Goal: Find specific page/section: Find specific page/section

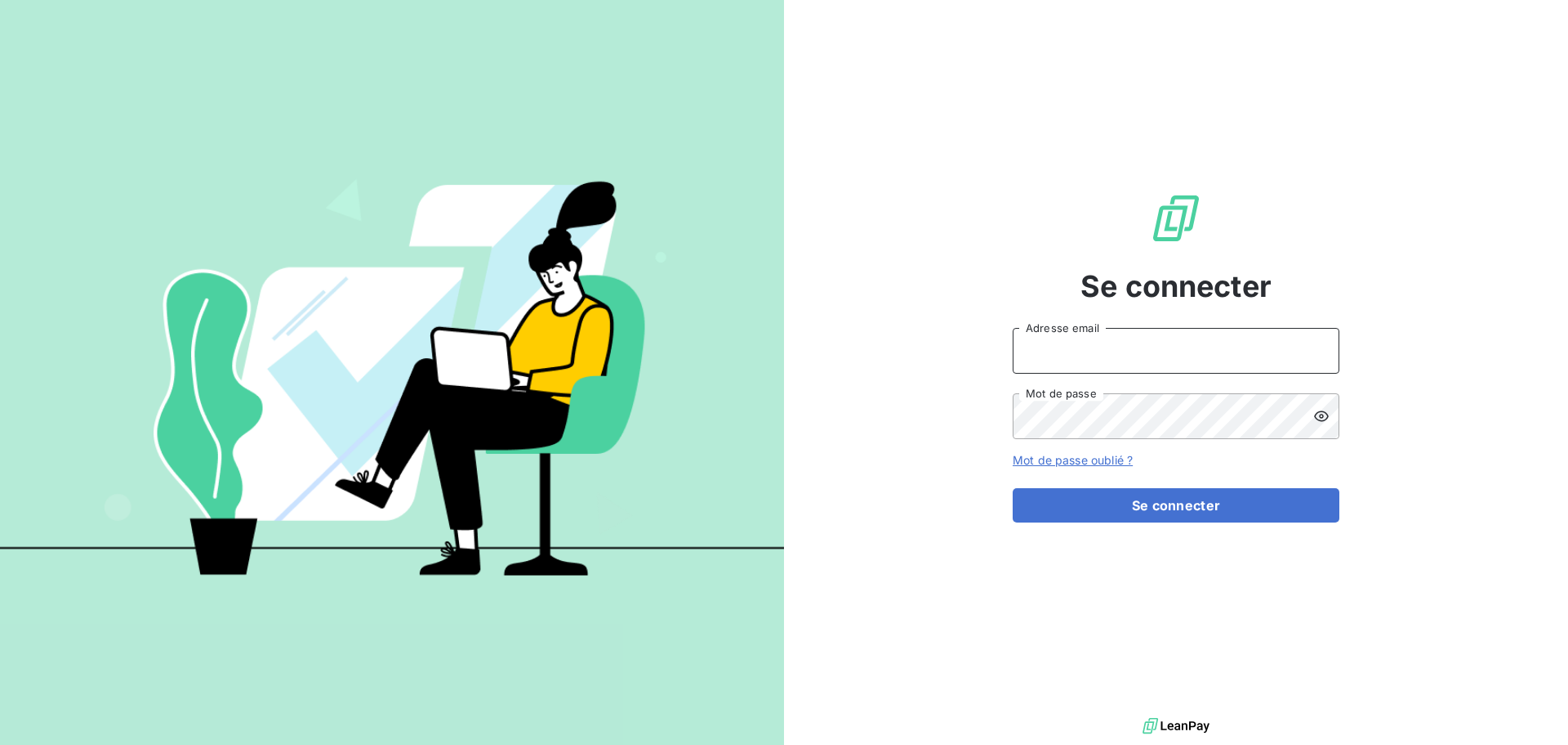
click at [1050, 334] on input "Adresse email" at bounding box center [1176, 350] width 327 height 45
type input "NKreucher@felix.fr"
click at [1013, 488] on button "Se connecter" at bounding box center [1176, 505] width 327 height 35
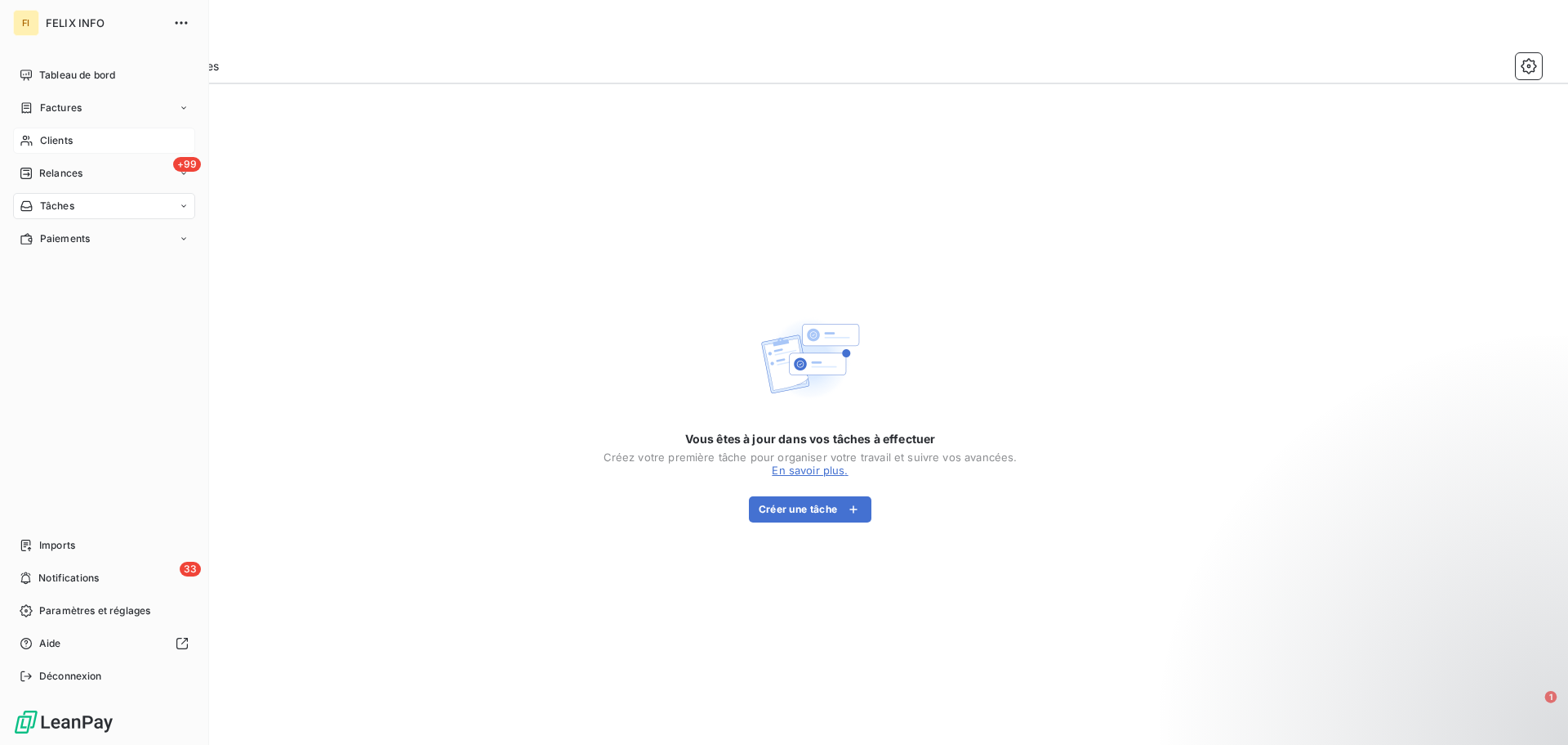
click at [61, 137] on span "Clients" at bounding box center [57, 140] width 33 height 14
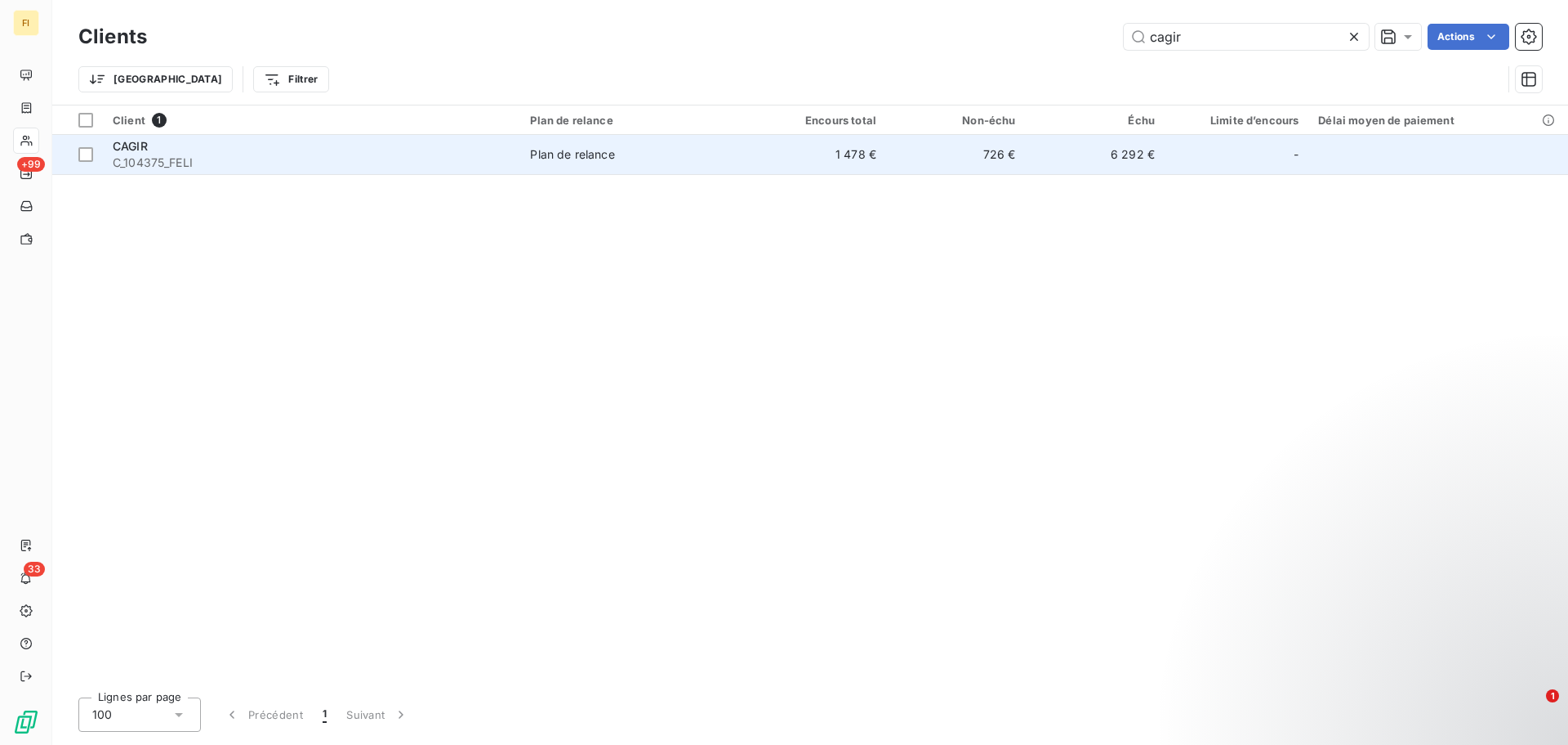
type input "cagir"
click at [1043, 159] on td "6 292 €" at bounding box center [1094, 154] width 139 height 40
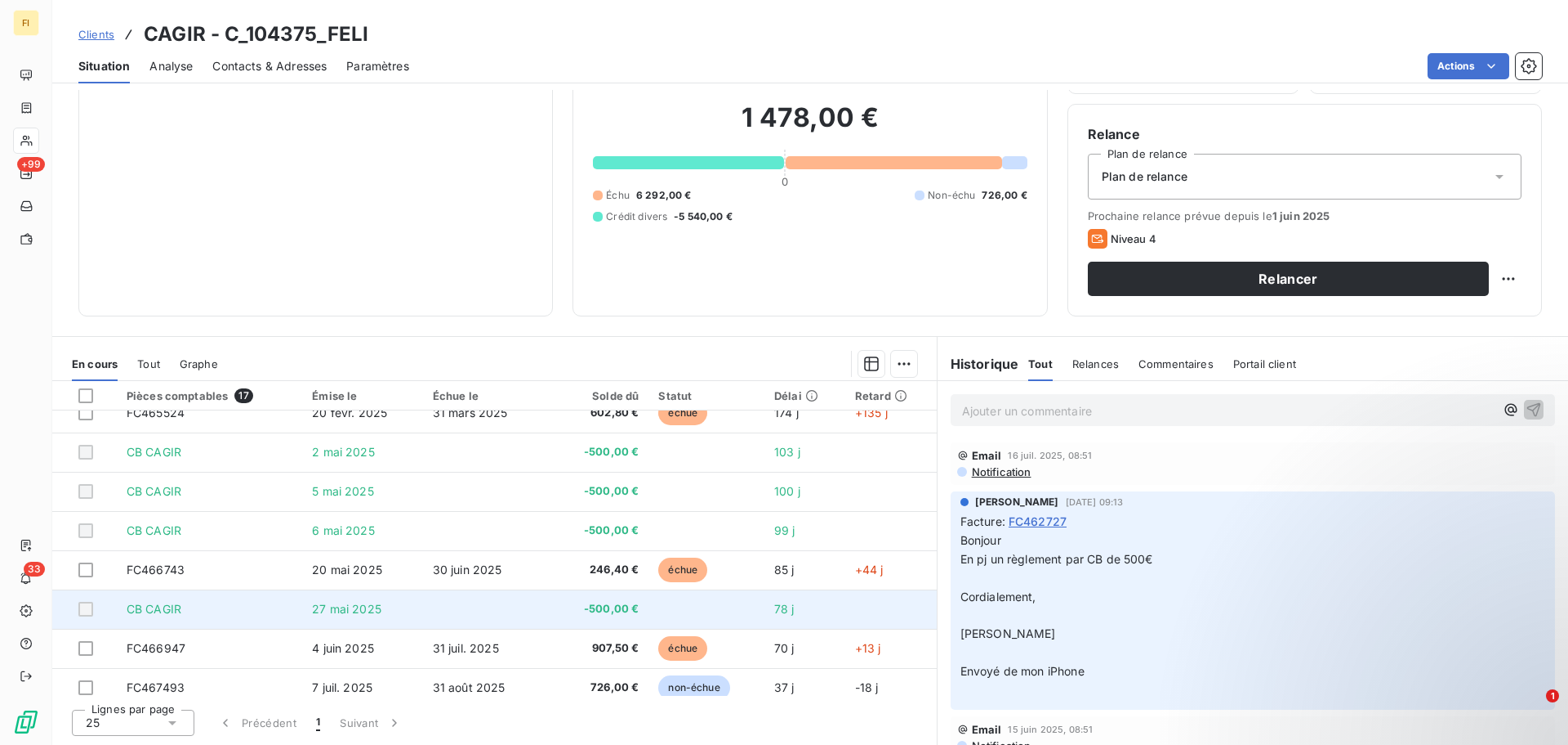
scroll to position [383, 0]
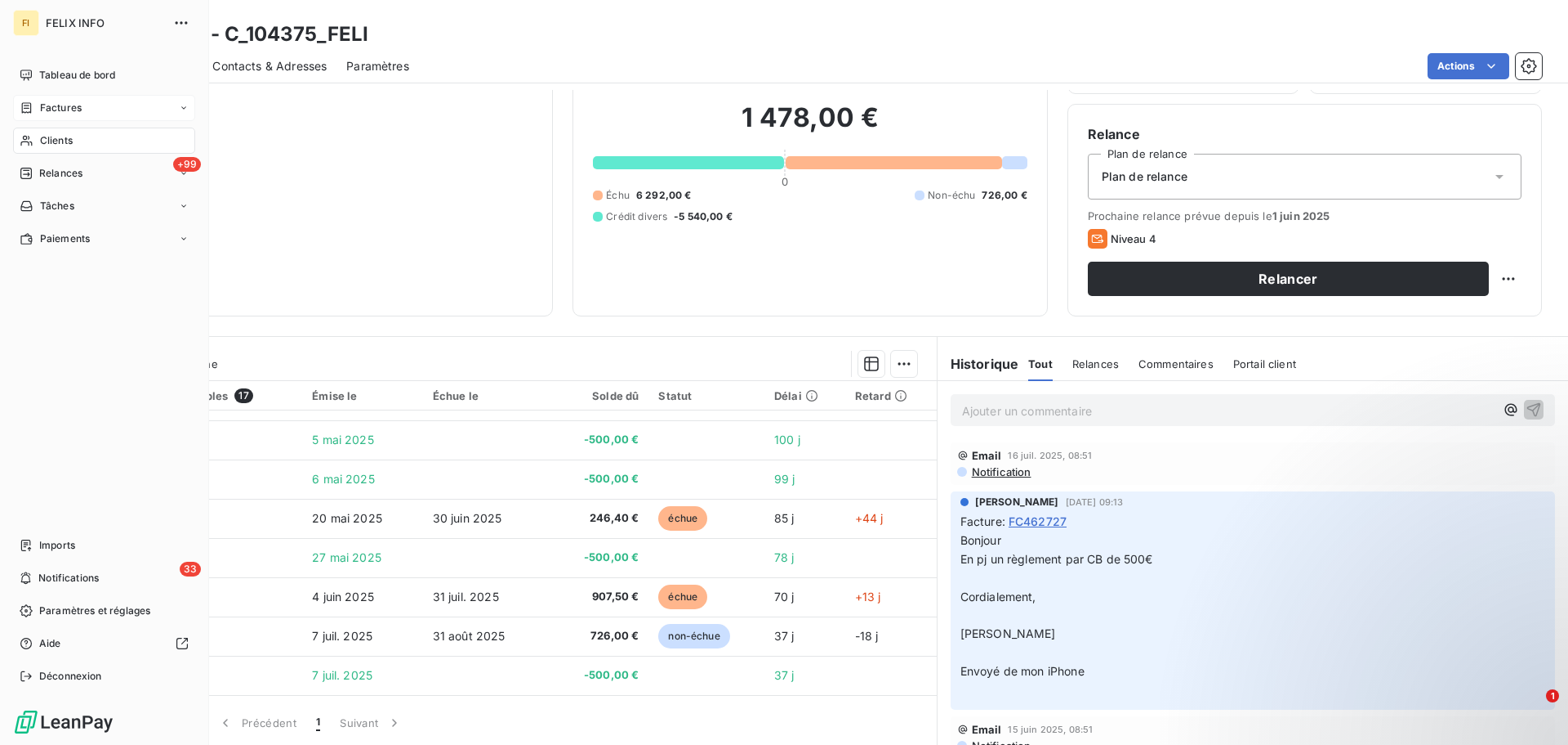
click at [57, 108] on span "Factures" at bounding box center [61, 107] width 41 height 14
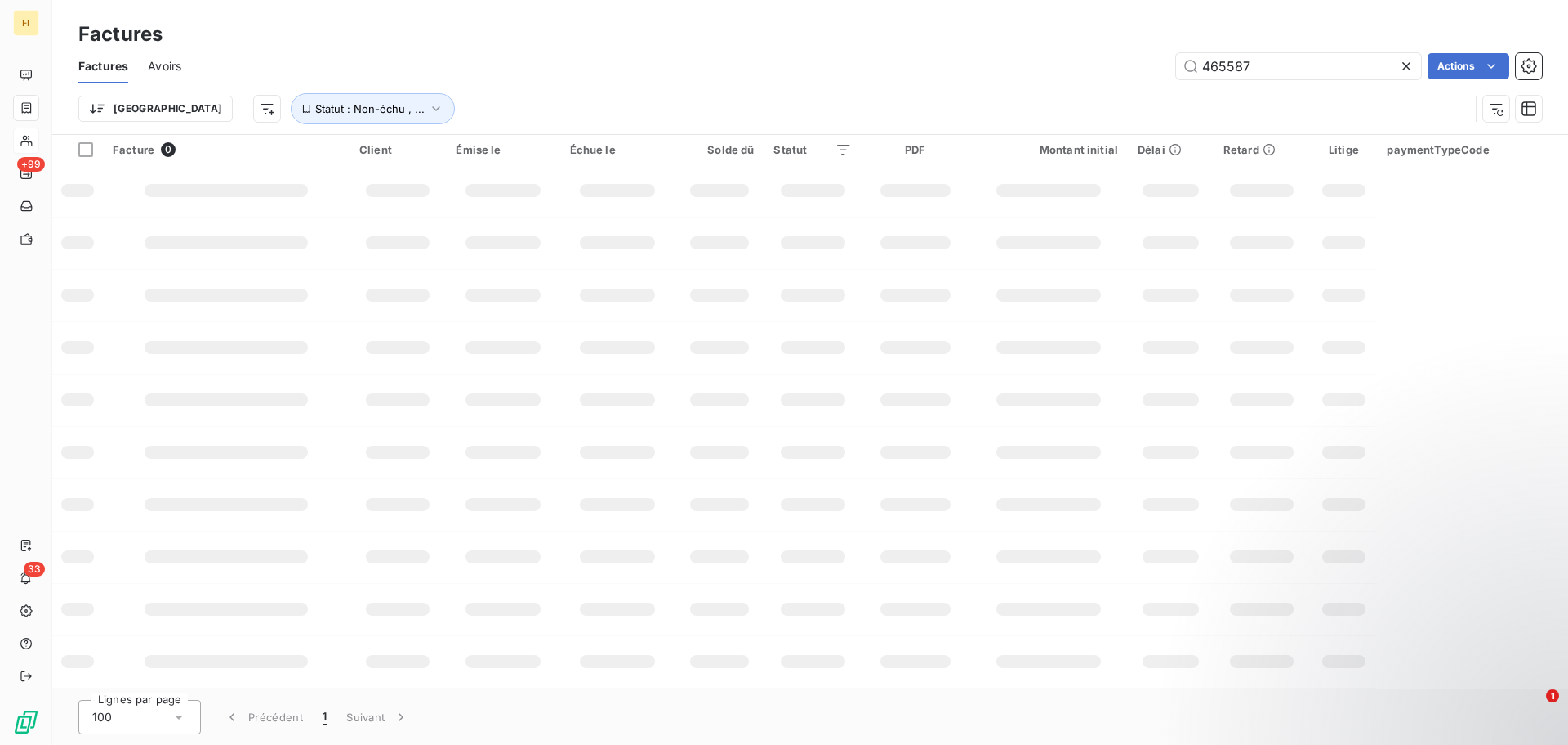
click at [1408, 69] on icon at bounding box center [1406, 66] width 16 height 16
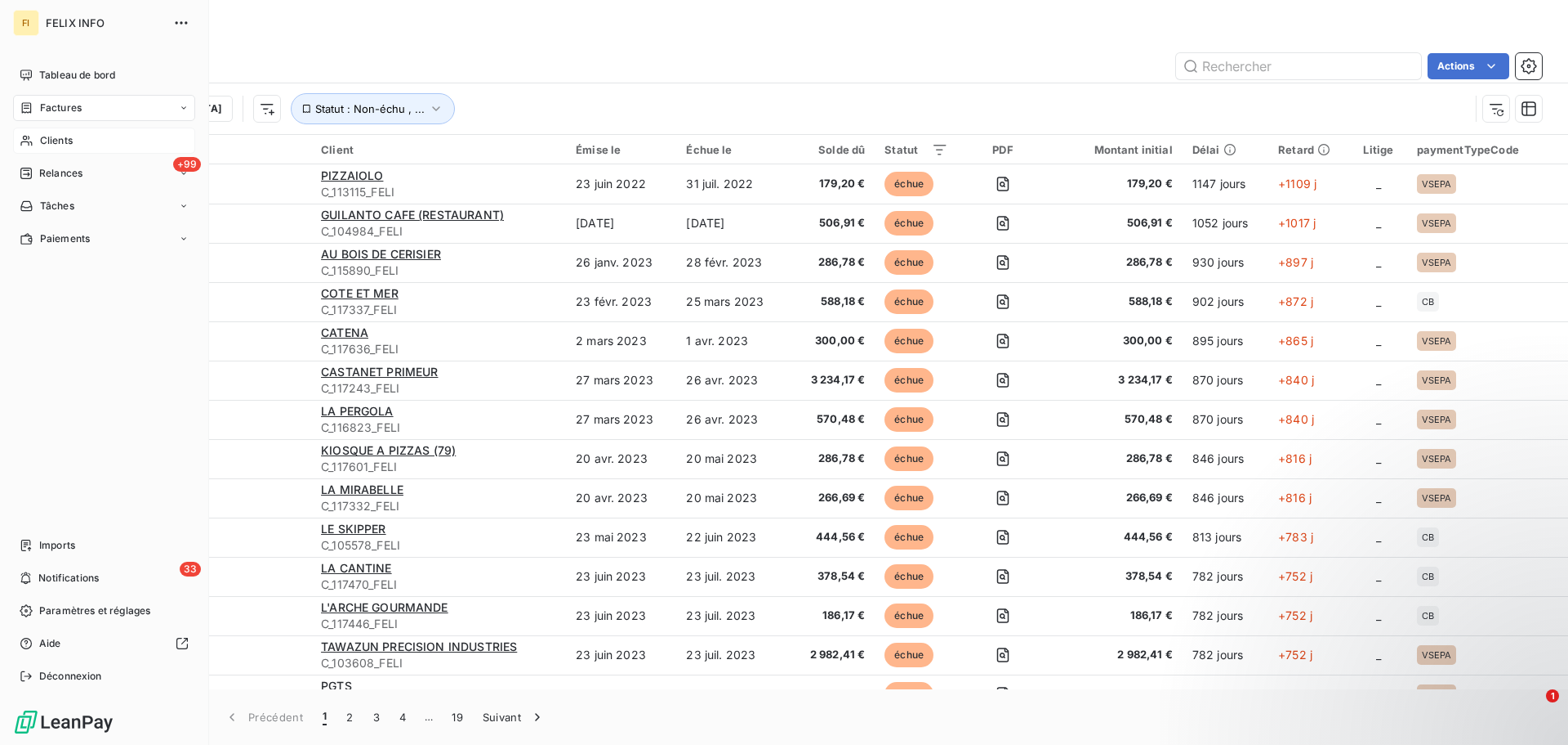
click at [66, 141] on span "Clients" at bounding box center [57, 140] width 33 height 14
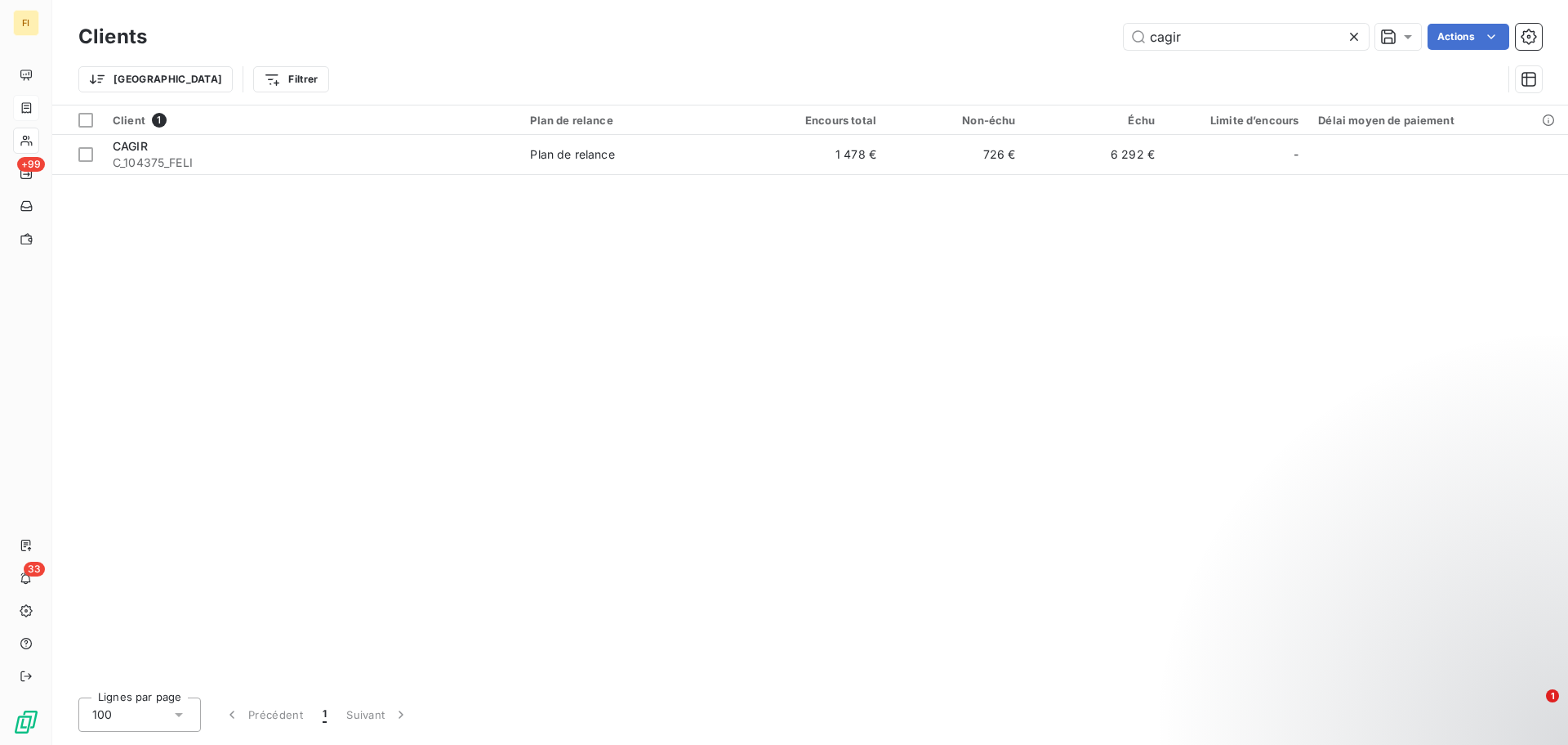
drag, startPoint x: 1243, startPoint y: 45, endPoint x: 972, endPoint y: 50, distance: 271.0
click at [980, 51] on div "Clients cagir Actions" at bounding box center [810, 37] width 1464 height 35
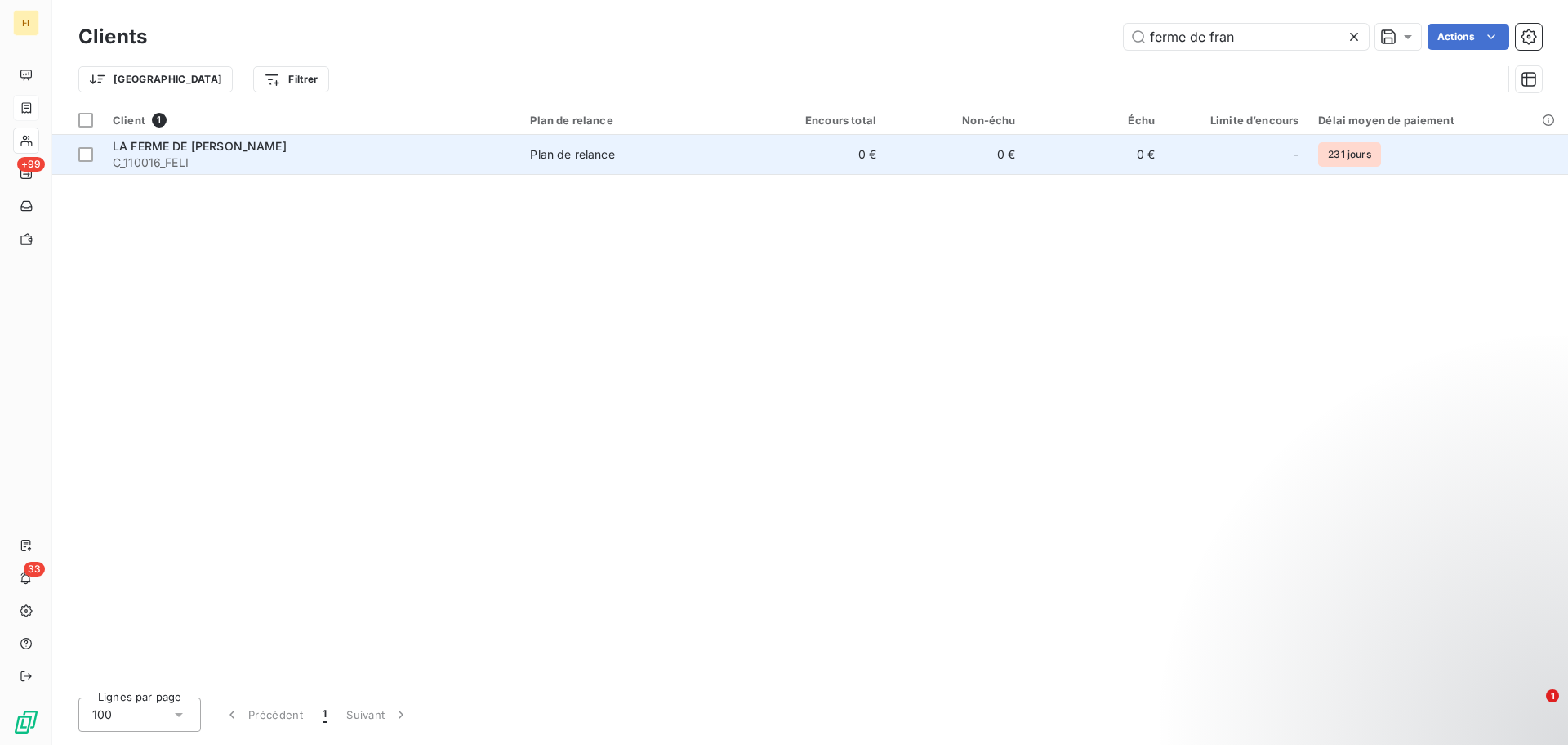
type input "ferme de fran"
click at [953, 154] on td "0 €" at bounding box center [955, 154] width 139 height 40
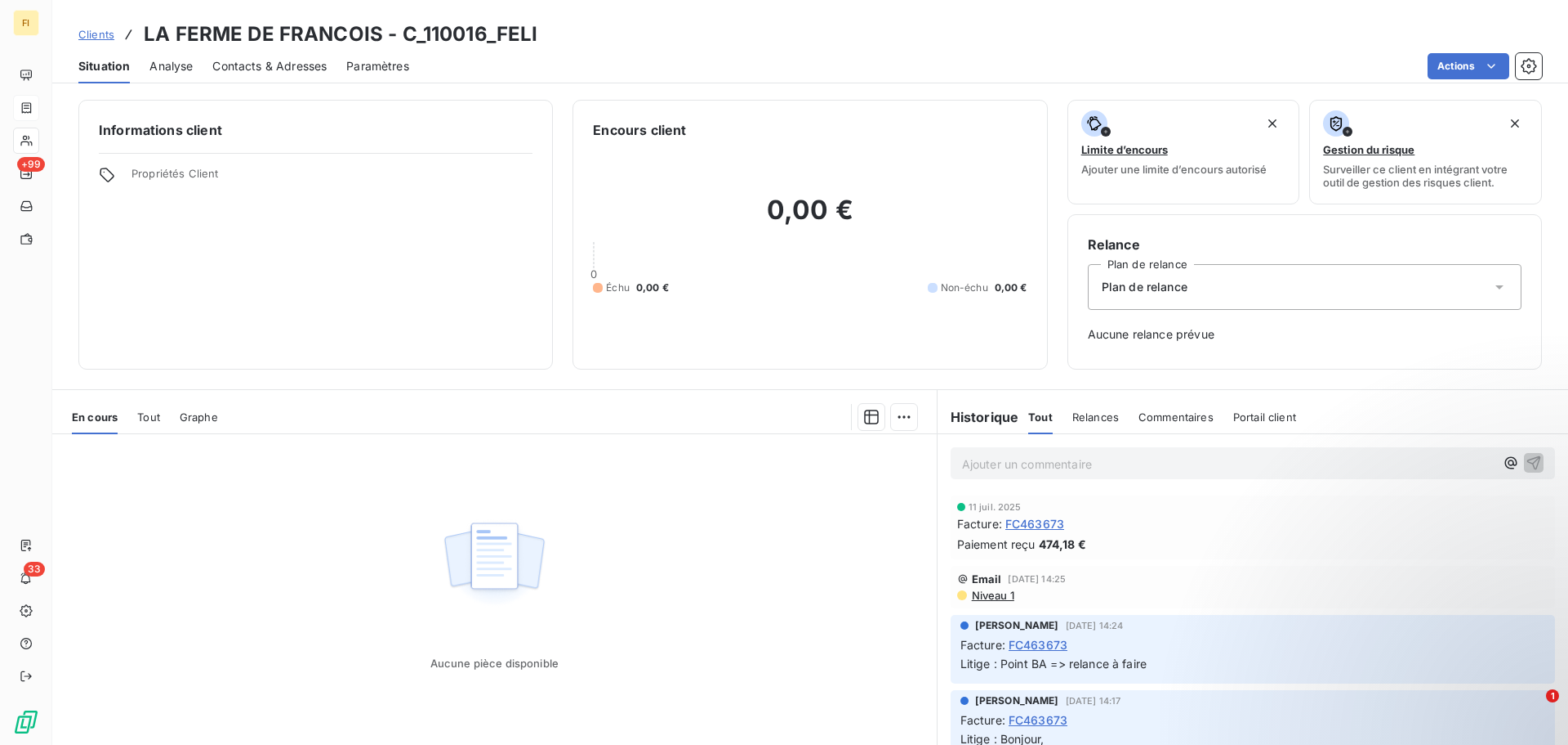
click at [1070, 541] on span "474,18 €" at bounding box center [1062, 544] width 47 height 17
click at [957, 503] on div at bounding box center [961, 507] width 8 height 8
